Goal: Task Accomplishment & Management: Manage account settings

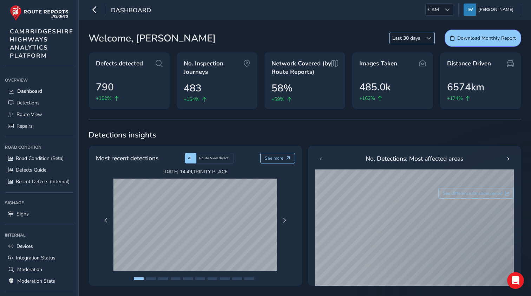
click at [424, 41] on div at bounding box center [429, 38] width 12 height 12
click at [28, 39] on span "CAMBRIDGESHIRE HIGHWAYS ANALYTICS PLATFORM" at bounding box center [42, 43] width 64 height 32
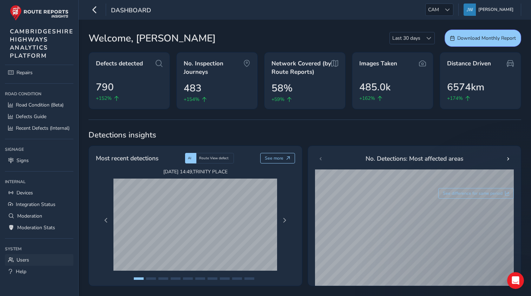
scroll to position [53, 0]
click at [22, 262] on span "Users" at bounding box center [23, 259] width 13 height 7
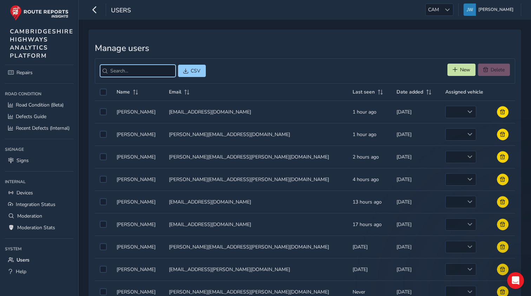
click at [150, 76] on input "search" at bounding box center [138, 71] width 76 height 12
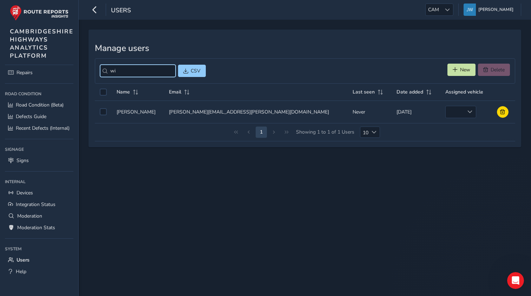
type input "w"
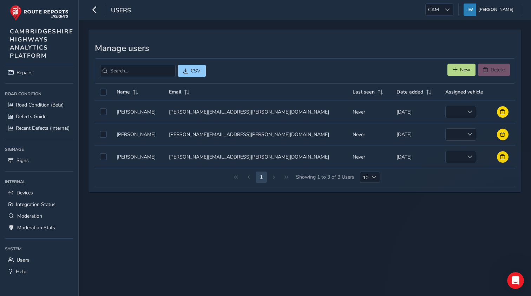
click at [460, 66] on span "New" at bounding box center [465, 69] width 10 height 7
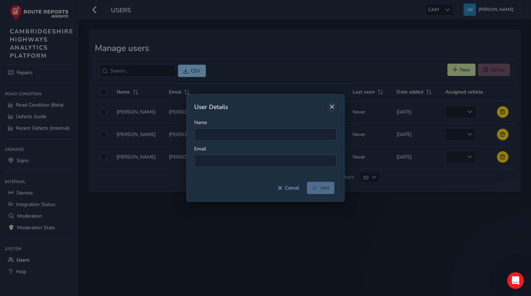
click at [334, 110] on button "Close" at bounding box center [332, 107] width 10 height 10
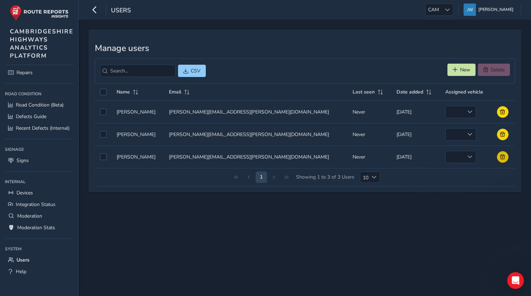
click at [499, 160] on button at bounding box center [503, 157] width 12 height 12
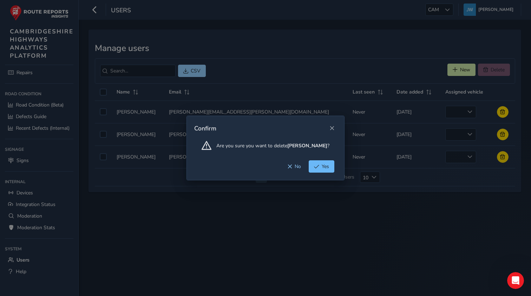
click at [320, 167] on button "Yes" at bounding box center [322, 166] width 26 height 12
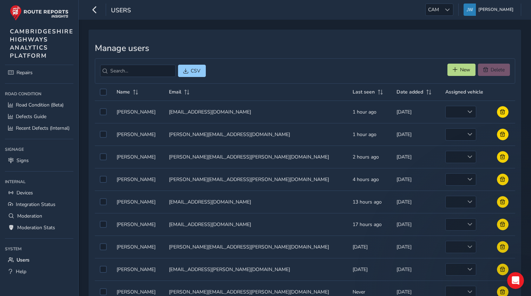
click at [458, 74] on button "New" at bounding box center [461, 70] width 28 height 12
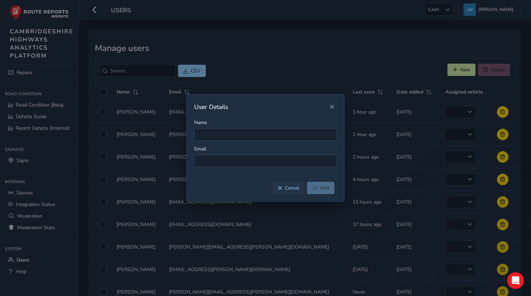
click at [290, 183] on button "Cancel" at bounding box center [288, 188] width 32 height 12
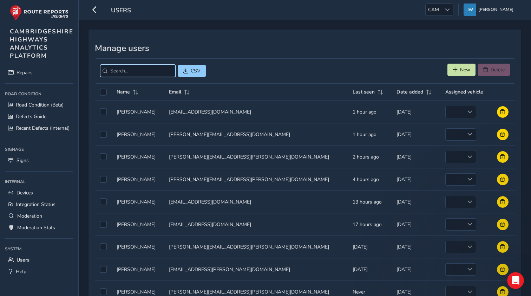
click at [136, 69] on input "search" at bounding box center [138, 71] width 76 height 12
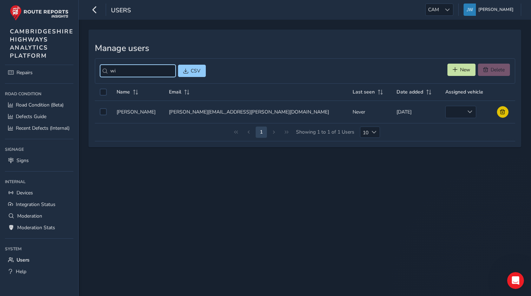
type input "wi"
click at [500, 112] on span at bounding box center [502, 111] width 5 height 5
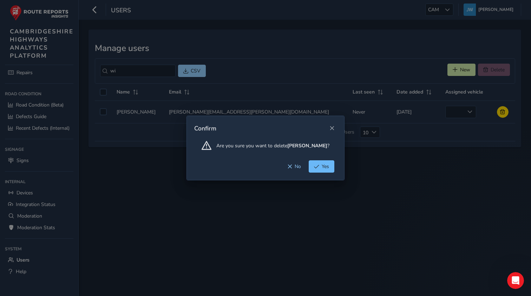
click at [322, 168] on span "Yes" at bounding box center [325, 166] width 7 height 7
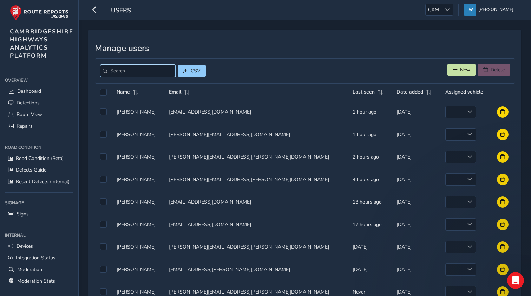
click at [138, 72] on input "search" at bounding box center [138, 71] width 76 height 12
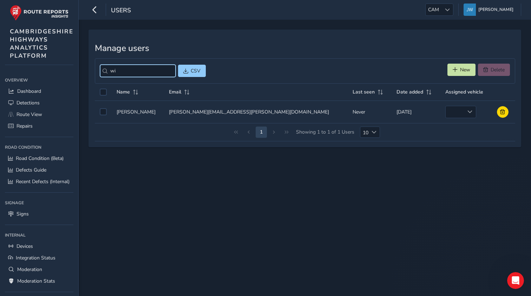
type input "wi"
click at [285, 206] on div "Manage users wi CSV New Delete Name Email Last seen Date added Assigned vehicle…" at bounding box center [305, 158] width 452 height 276
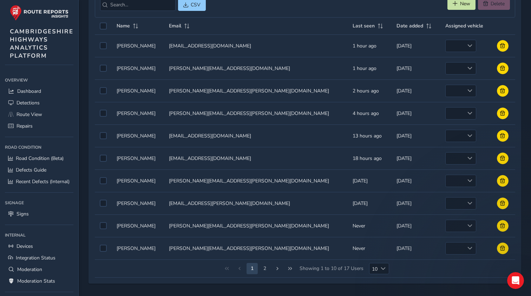
scroll to position [66, 0]
click at [276, 270] on span "Next Page" at bounding box center [277, 268] width 5 height 5
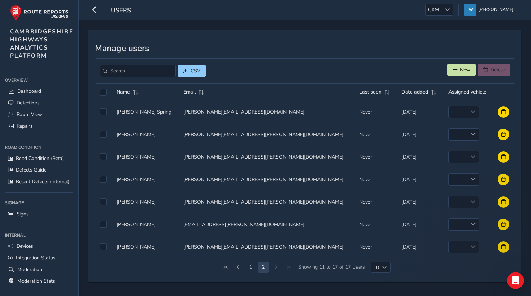
scroll to position [0, 0]
click at [498, 249] on button at bounding box center [504, 247] width 12 height 12
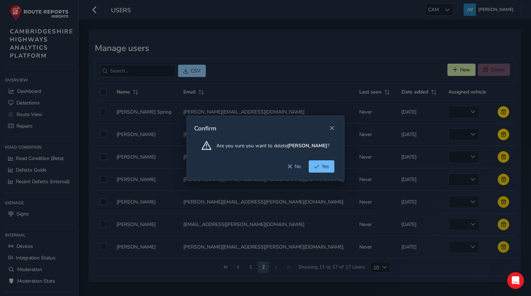
click at [329, 170] on button "Yes" at bounding box center [322, 166] width 26 height 12
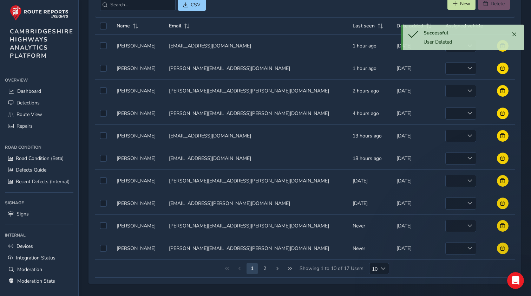
scroll to position [66, 0]
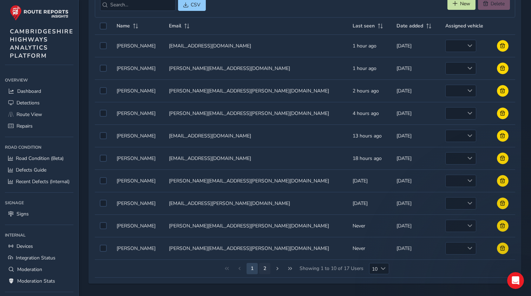
click at [265, 268] on button "2" at bounding box center [264, 268] width 11 height 11
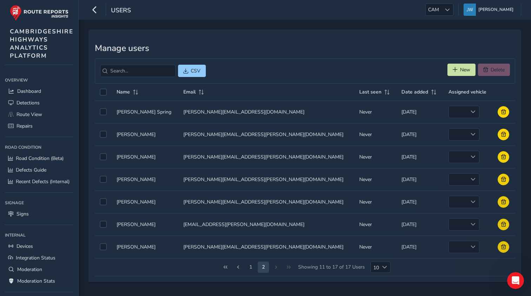
scroll to position [0, 0]
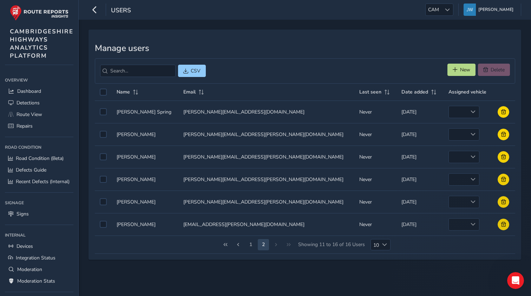
click at [459, 71] on button "New" at bounding box center [461, 70] width 28 height 12
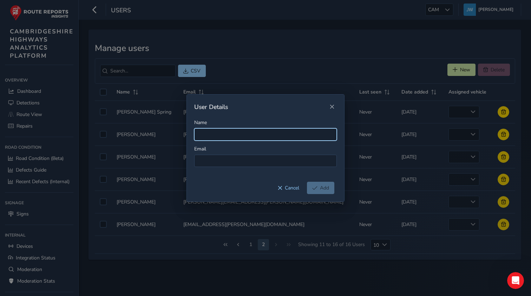
click at [203, 138] on input "Name" at bounding box center [265, 134] width 143 height 12
type input "[PERSON_NAME]"
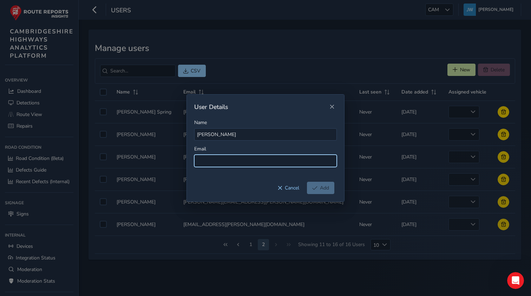
click at [210, 157] on input at bounding box center [265, 161] width 143 height 12
paste input "[PERSON_NAME][EMAIL_ADDRESS][PERSON_NAME][DOMAIN_NAME]"
type input "[PERSON_NAME][EMAIL_ADDRESS][PERSON_NAME][DOMAIN_NAME]"
click at [323, 189] on span "Add" at bounding box center [324, 187] width 9 height 7
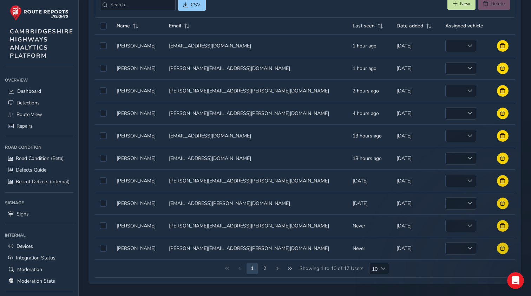
scroll to position [66, 0]
click at [276, 267] on span "Next Page" at bounding box center [277, 268] width 5 height 5
